Goal: Find specific page/section: Find specific page/section

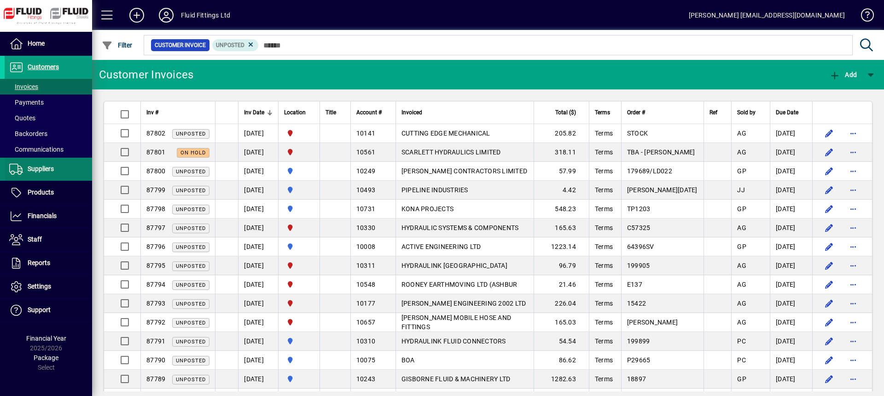
click at [65, 175] on span at bounding box center [48, 169] width 87 height 22
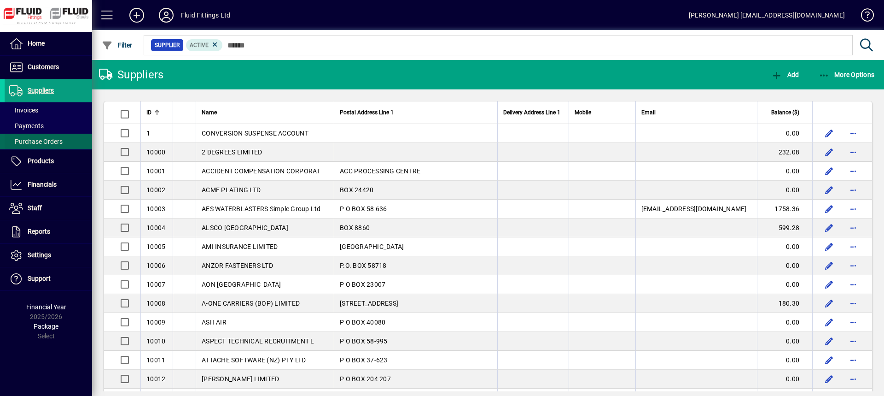
click at [51, 142] on span "Purchase Orders" at bounding box center [35, 141] width 53 height 7
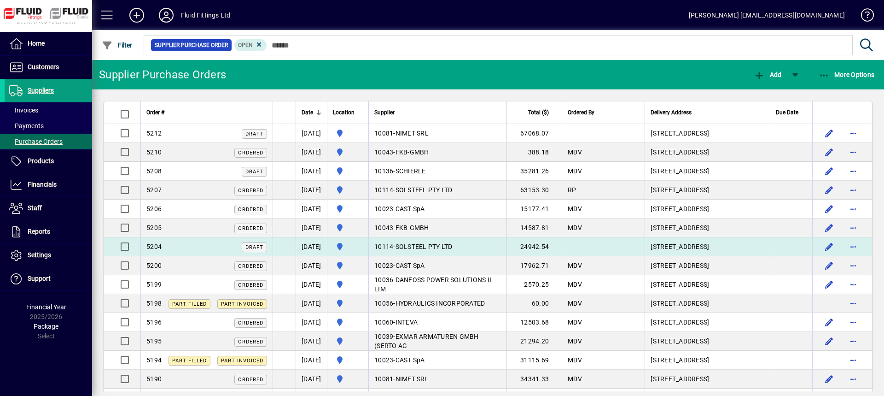
click at [507, 245] on td "10114 - SOLSTEEL PTY LTD" at bounding box center [437, 246] width 138 height 19
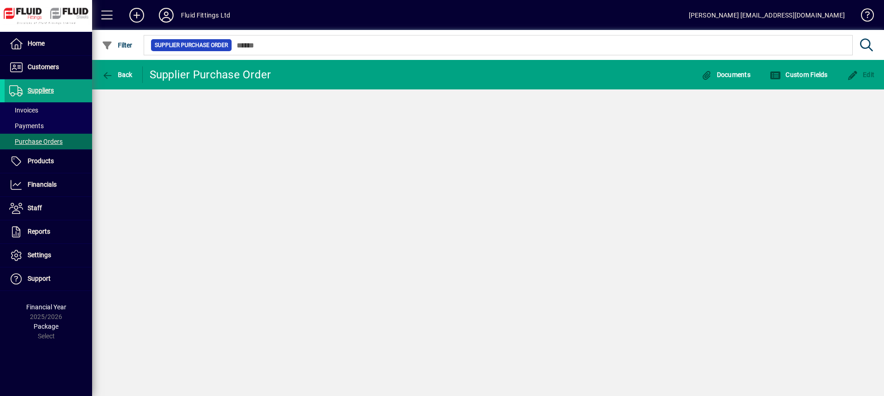
click at [508, 245] on div "Back Supplier Purchase Order Documents Custom Fields Edit" at bounding box center [488, 228] width 792 height 336
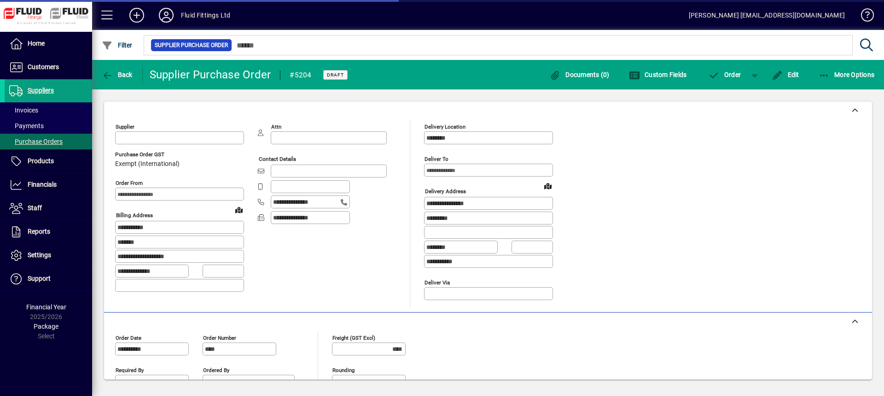
type input "**********"
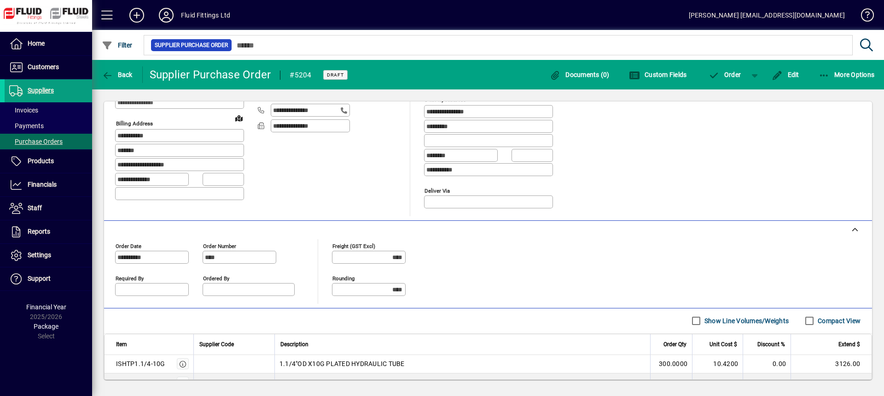
scroll to position [92, 0]
click at [46, 66] on span "Customers" at bounding box center [43, 66] width 31 height 7
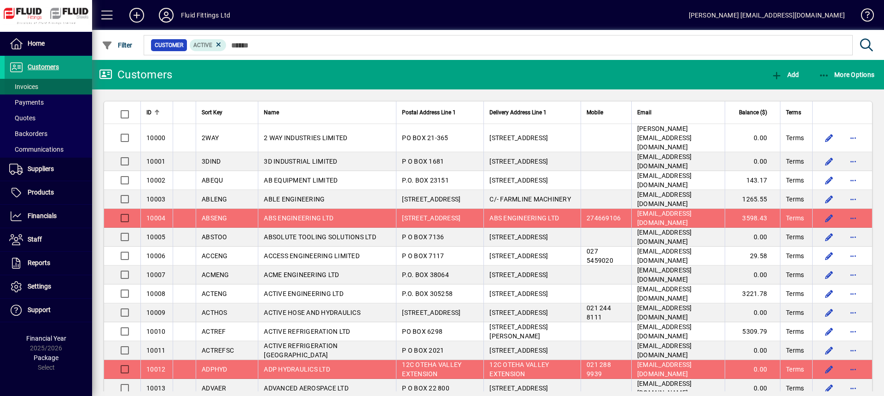
click at [33, 85] on span "Invoices" at bounding box center [23, 86] width 29 height 7
